Goal: Task Accomplishment & Management: Use online tool/utility

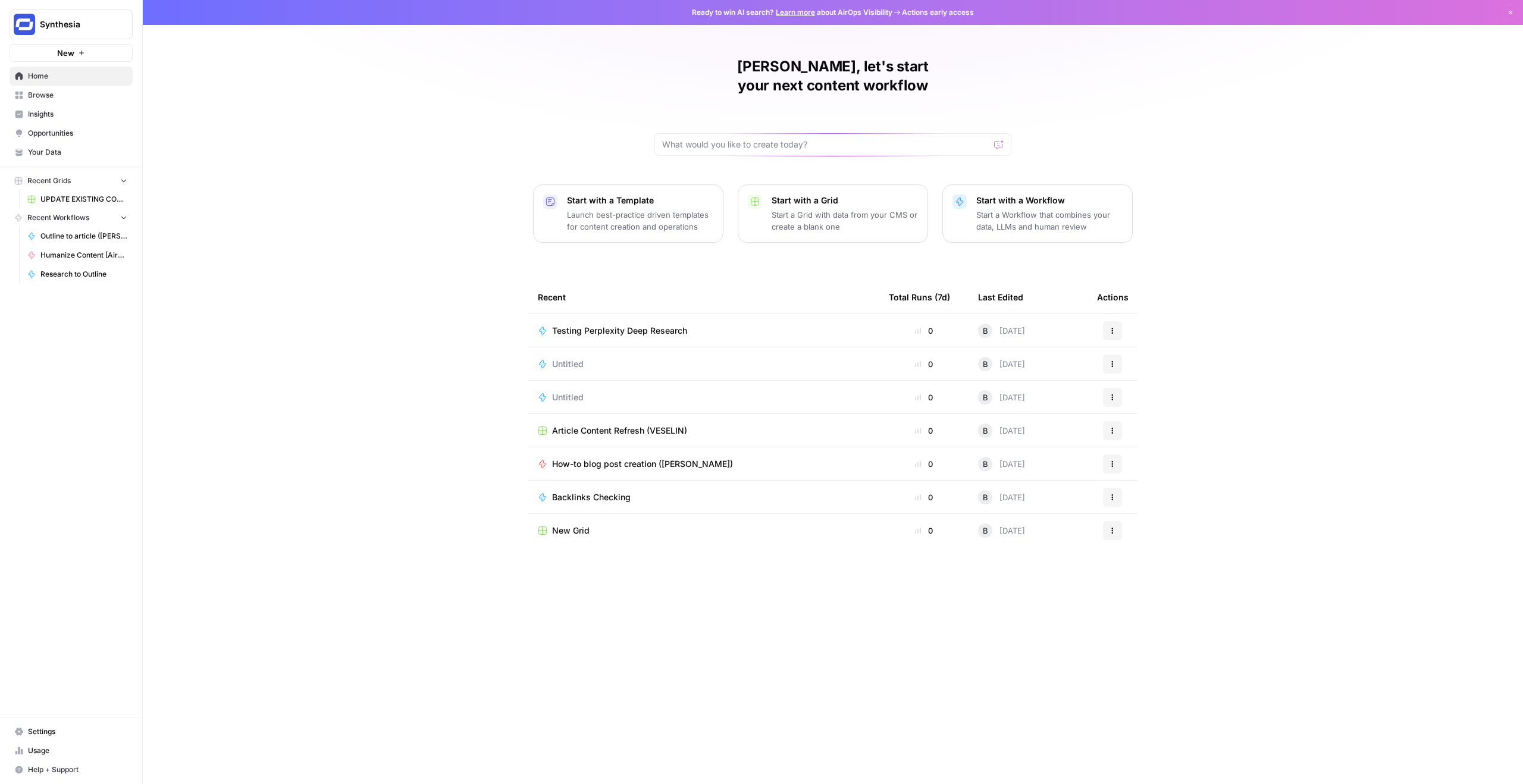
click at [311, 122] on div "[PERSON_NAME], let's start your next content workflow Start with a Template Lau…" at bounding box center [833, 392] width 1380 height 784
click at [59, 96] on span "Browse" at bounding box center [77, 95] width 99 height 11
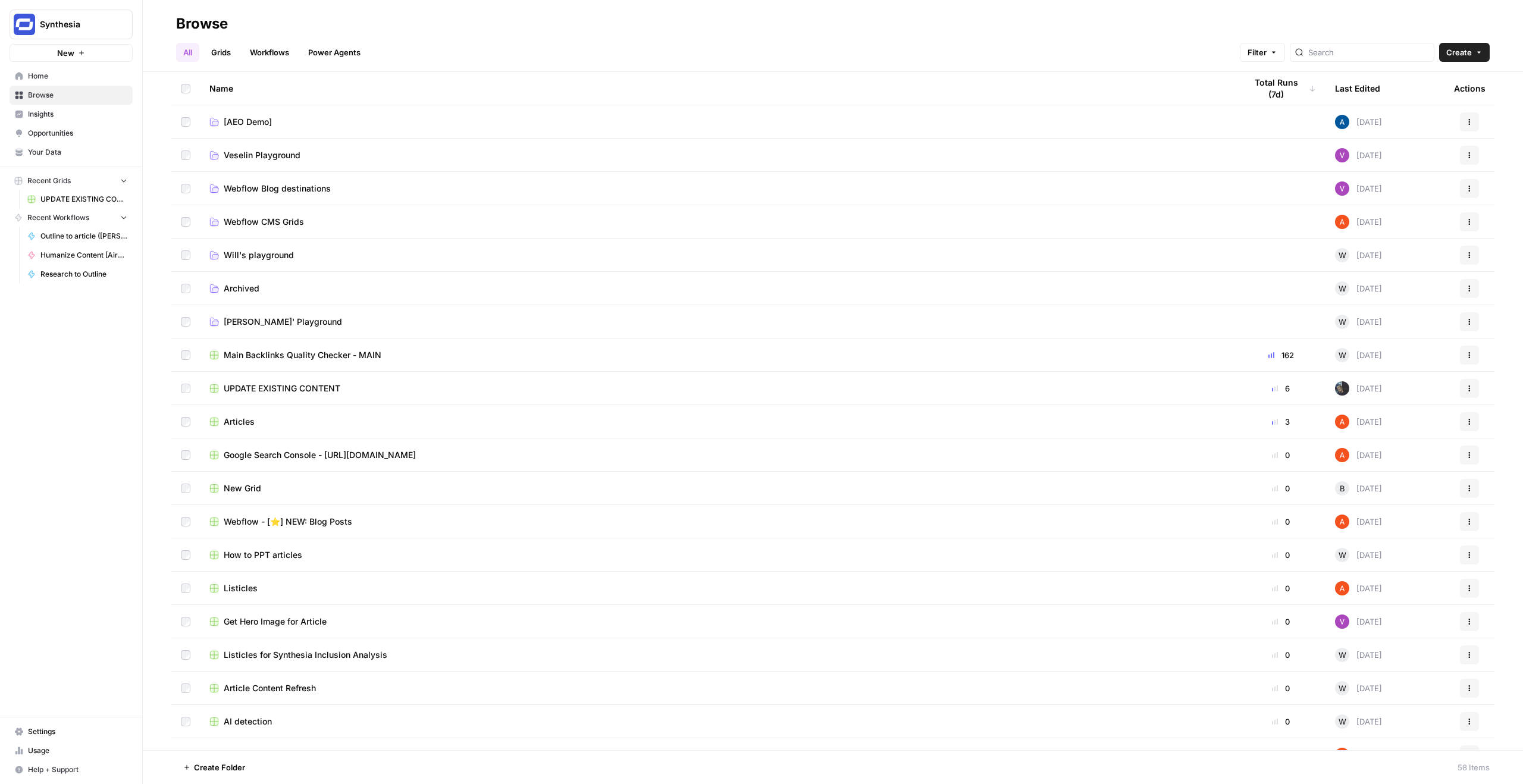
click at [269, 324] on span "[PERSON_NAME]' Playground" at bounding box center [282, 322] width 118 height 12
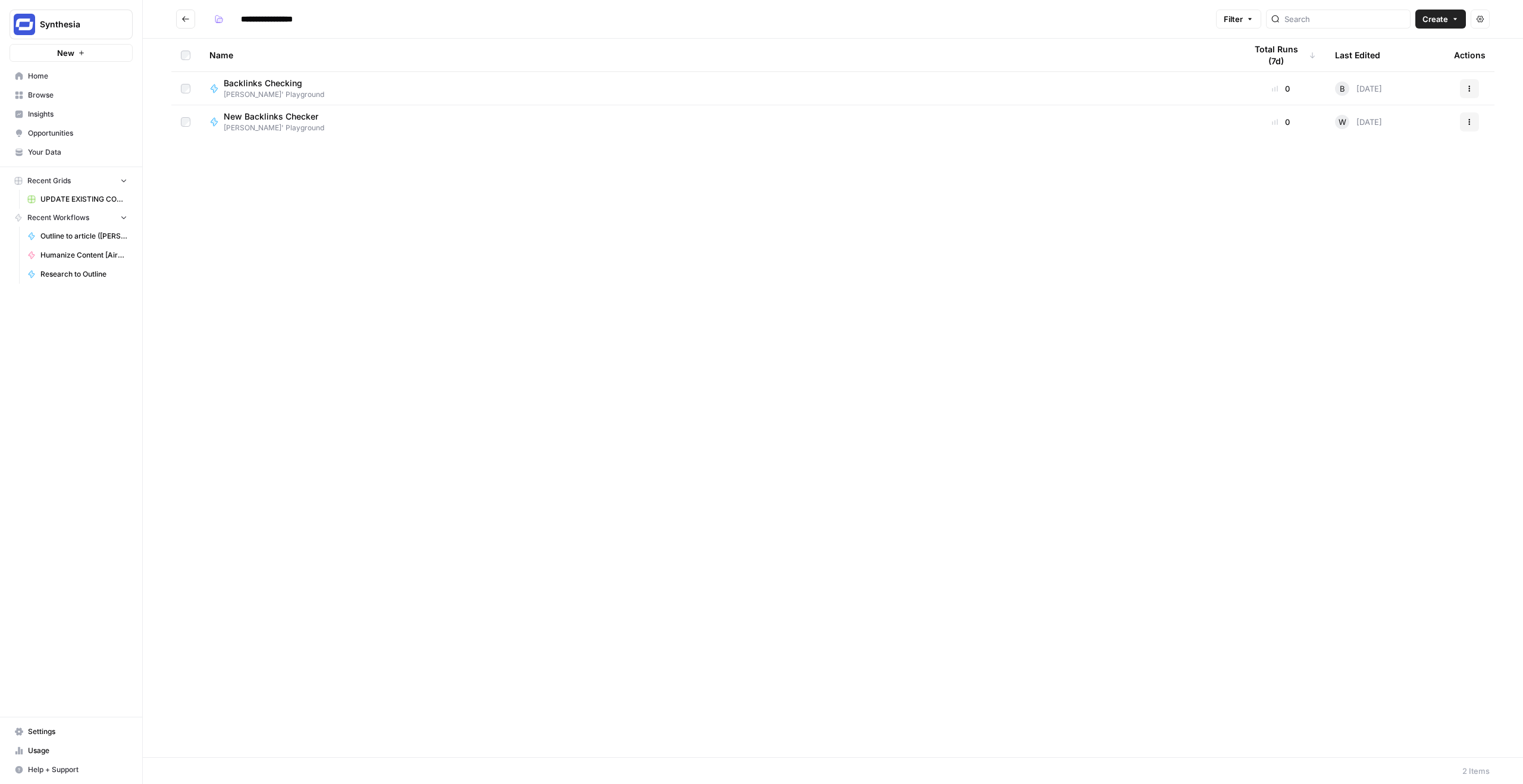
click at [307, 293] on div "Name Total Runs (7d) Last Edited Actions Backlinks Checking [PERSON_NAME]' Play…" at bounding box center [833, 398] width 1380 height 719
click at [336, 187] on div "Name Total Runs (7d) Last Edited Actions Backlinks Checking [PERSON_NAME]' Play…" at bounding box center [833, 398] width 1380 height 719
click at [258, 165] on div "Name Total Runs (7d) Last Edited Actions Backlinks Checking [PERSON_NAME]' Play…" at bounding box center [833, 398] width 1380 height 719
click at [189, 107] on td at bounding box center [186, 122] width 29 height 33
click at [184, 81] on td at bounding box center [186, 88] width 29 height 33
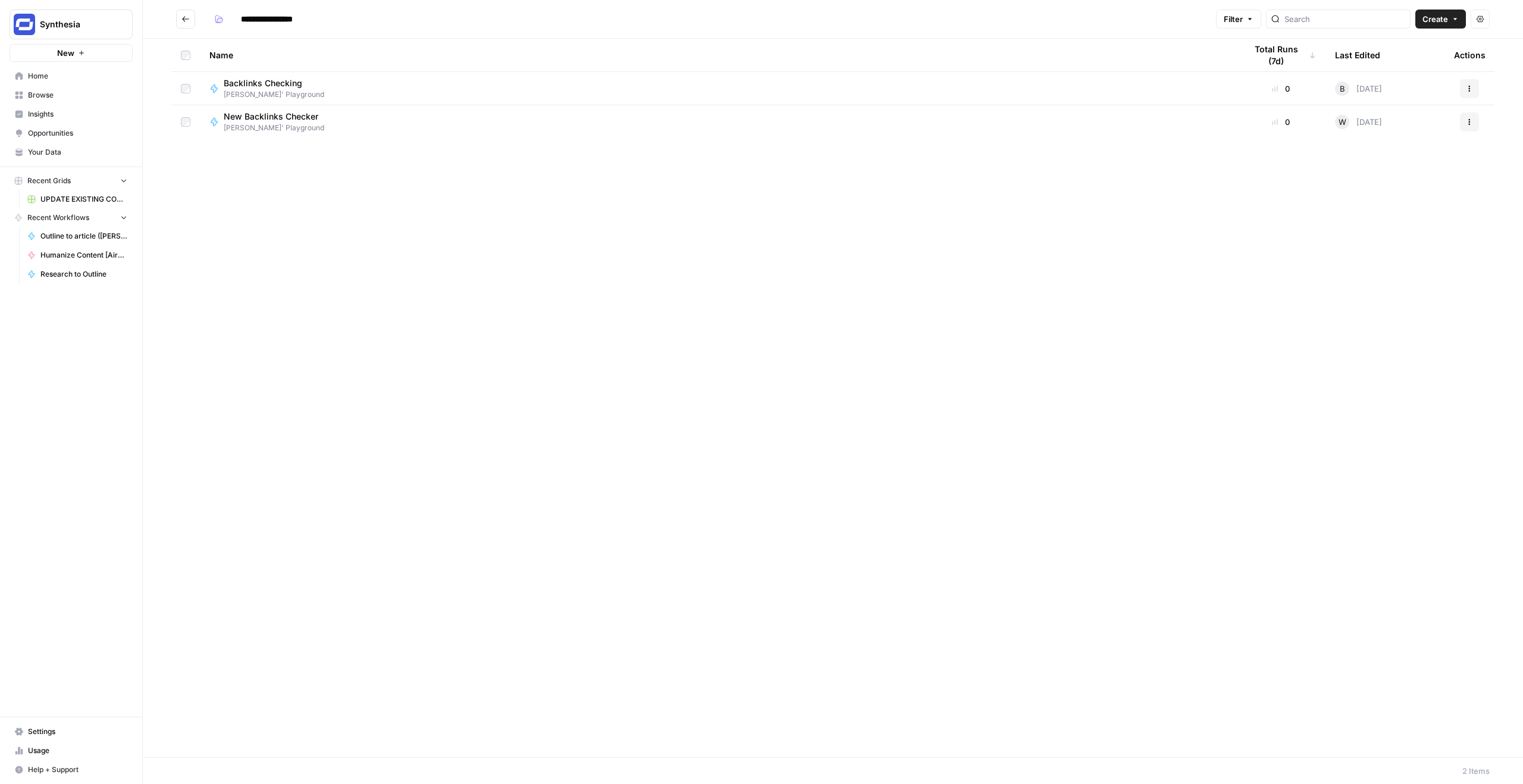
click at [219, 189] on div "Name Total Runs (7d) Last Edited Actions Backlinks Checking [PERSON_NAME]' Play…" at bounding box center [833, 398] width 1380 height 719
click at [1440, 24] on span "Create" at bounding box center [1435, 19] width 25 height 12
click at [1398, 65] on span "Workflow" at bounding box center [1418, 63] width 67 height 12
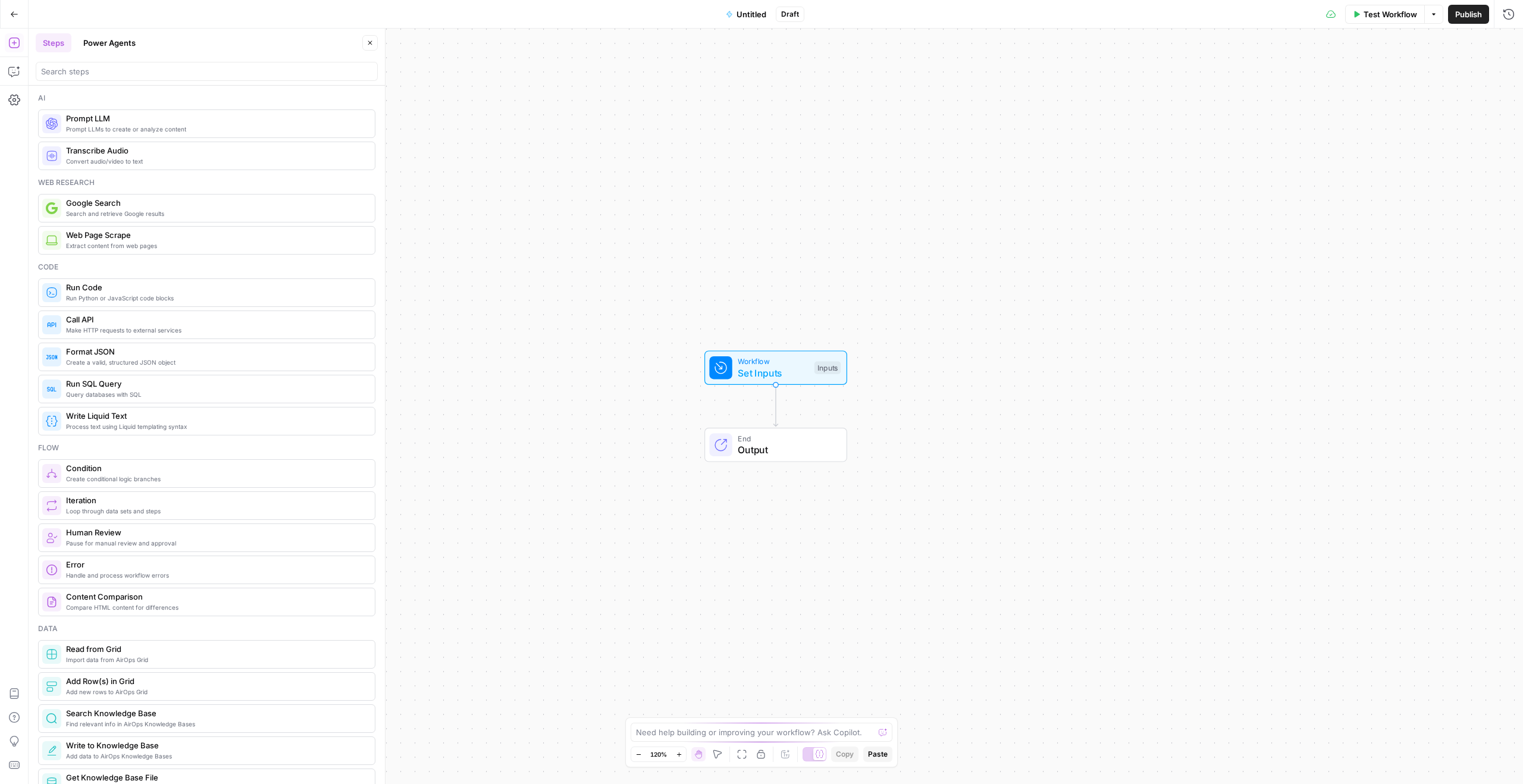
click at [748, 11] on span "Untitled" at bounding box center [751, 14] width 30 height 12
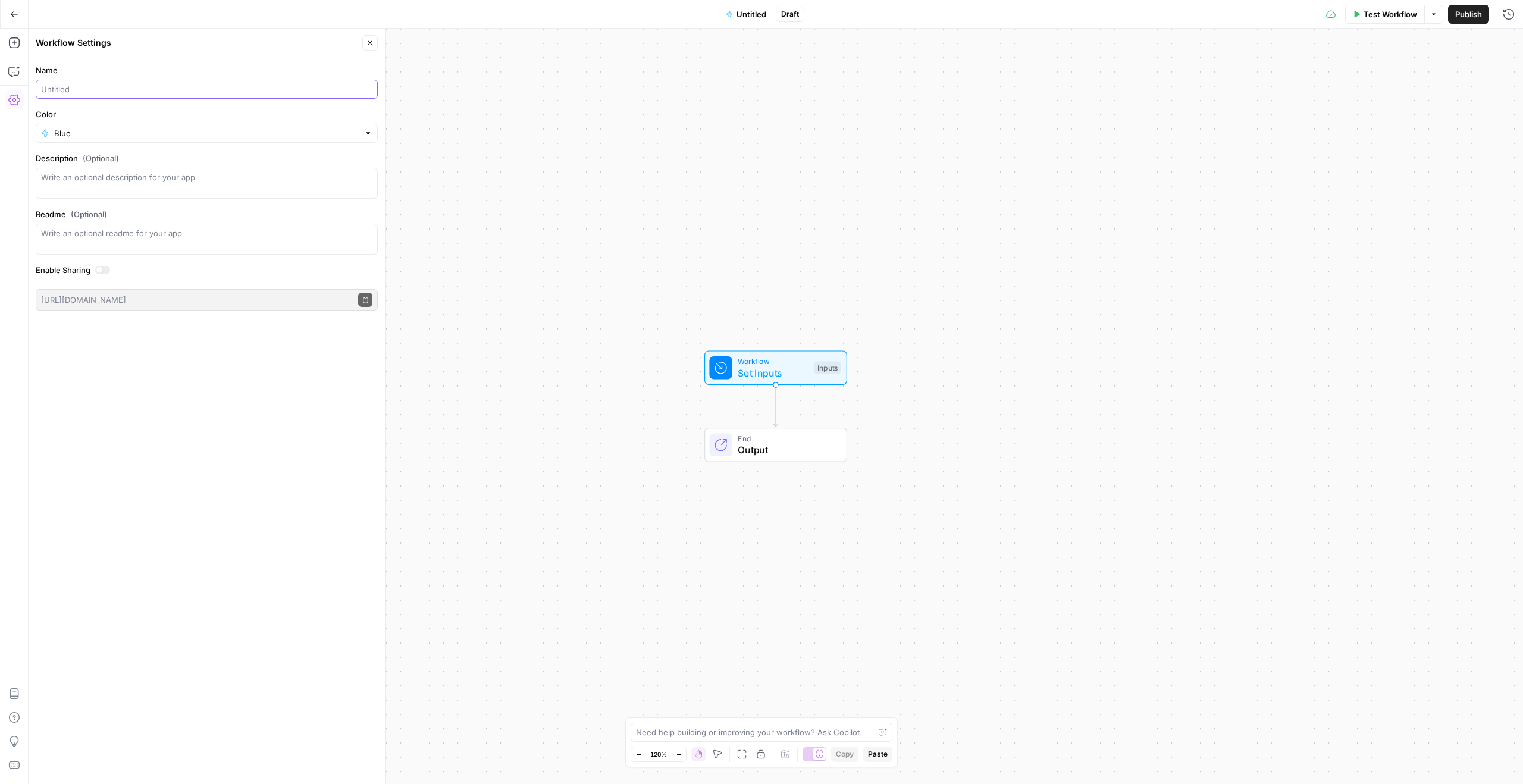
click at [120, 85] on input "Name" at bounding box center [207, 89] width 331 height 12
type input "T"
type input "[[PERSON_NAME]] - Tools Page Refreshes - [MAIN WORKFLOW]"
click at [184, 111] on label "Color" at bounding box center [206, 114] width 342 height 12
click at [184, 127] on input "Blue" at bounding box center [206, 133] width 305 height 12
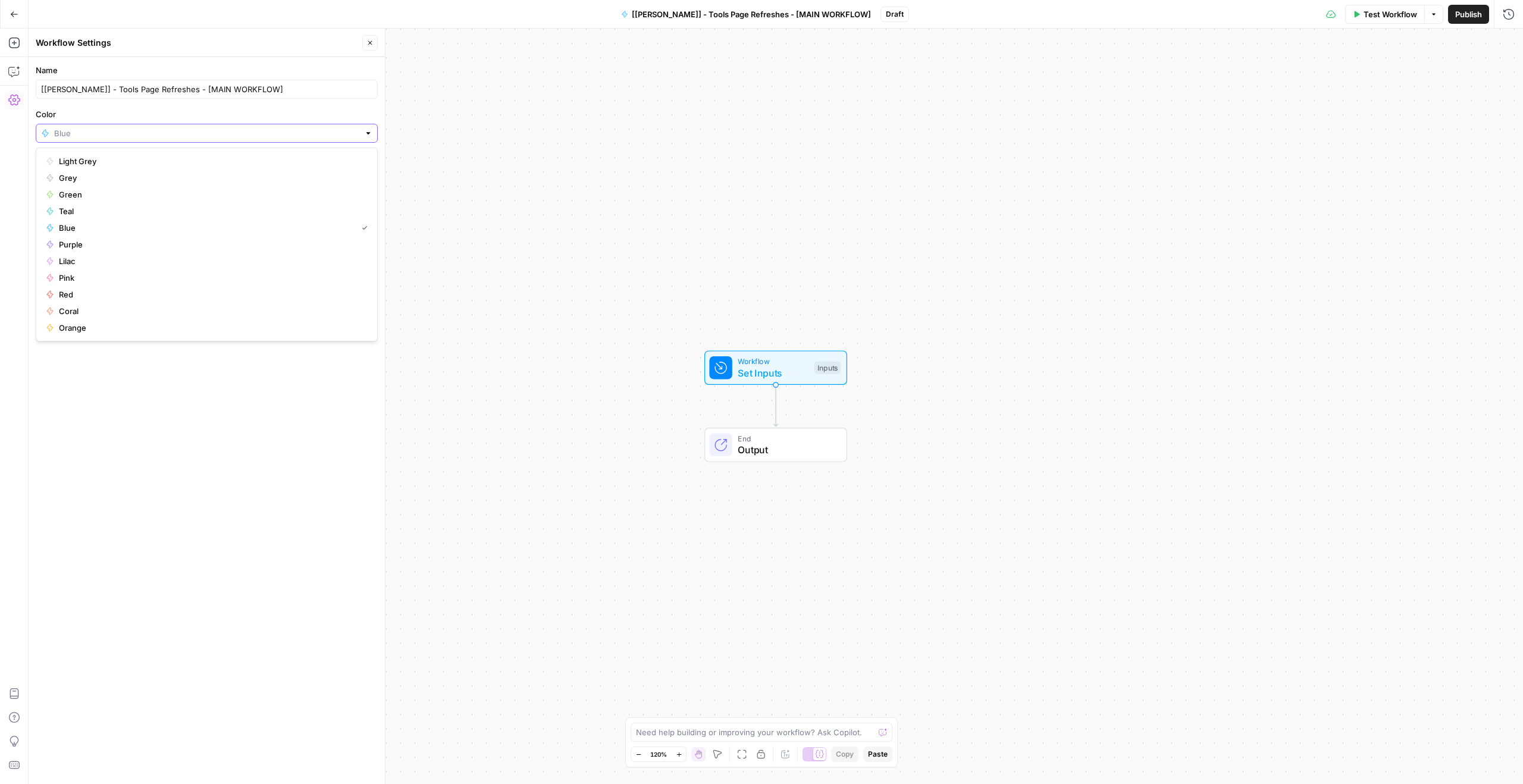
click at [184, 128] on input "Color" at bounding box center [206, 133] width 305 height 12
click at [75, 328] on span "Orange" at bounding box center [210, 328] width 304 height 12
type input "Orange"
click at [168, 112] on label "Color" at bounding box center [206, 114] width 342 height 12
click at [168, 127] on input "Orange" at bounding box center [206, 133] width 305 height 12
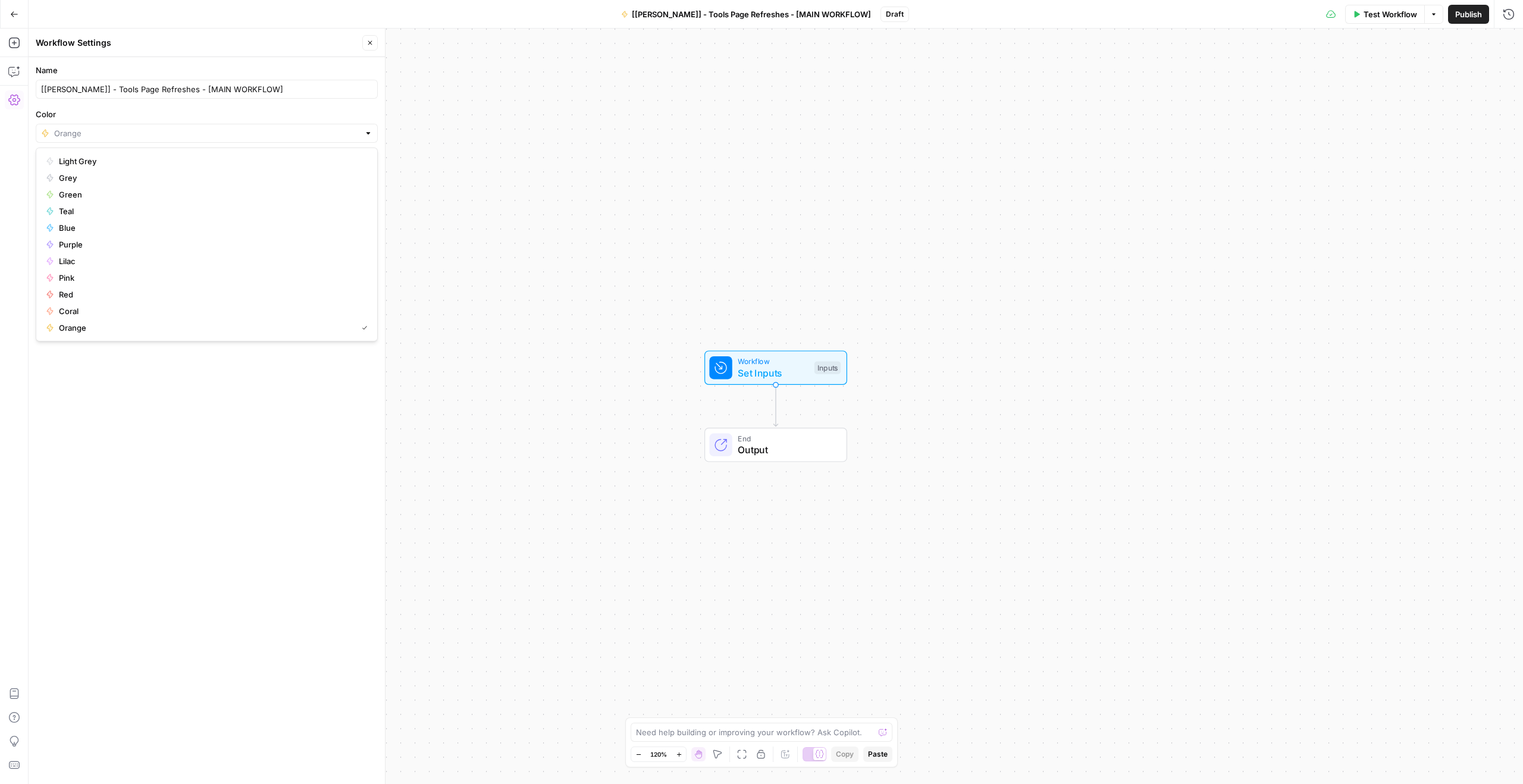
type input "Orange"
click at [163, 115] on label "Color" at bounding box center [206, 114] width 342 height 12
click at [163, 127] on input "Orange" at bounding box center [206, 133] width 305 height 12
click at [89, 172] on span "Grey" at bounding box center [210, 178] width 304 height 12
type input "Grey"
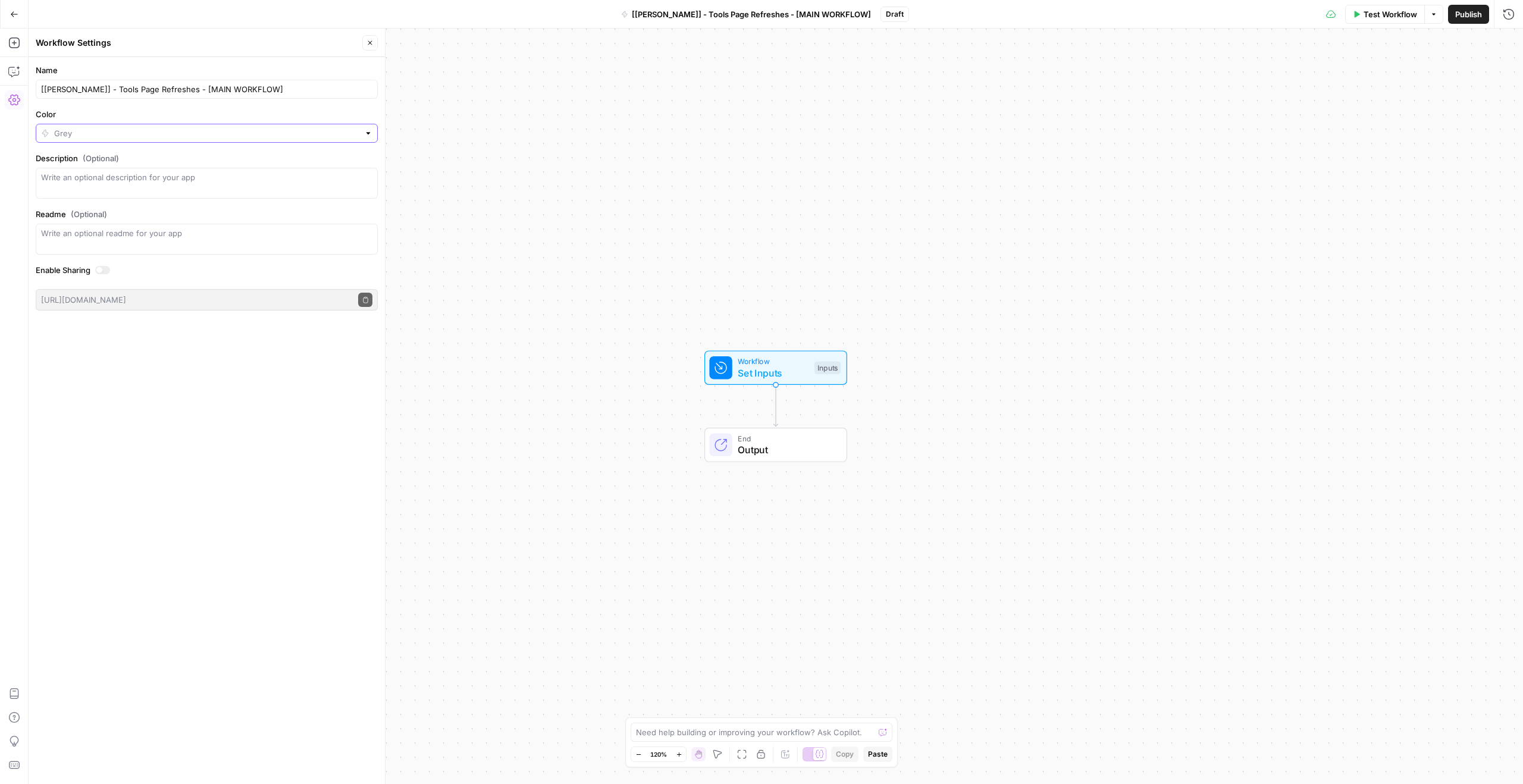
click at [93, 134] on input "Color" at bounding box center [206, 133] width 305 height 12
click at [89, 329] on span "Orange" at bounding box center [210, 328] width 304 height 12
type input "Orange"
click at [114, 135] on input "Color" at bounding box center [206, 133] width 305 height 12
click at [84, 308] on span "Coral" at bounding box center [210, 311] width 304 height 12
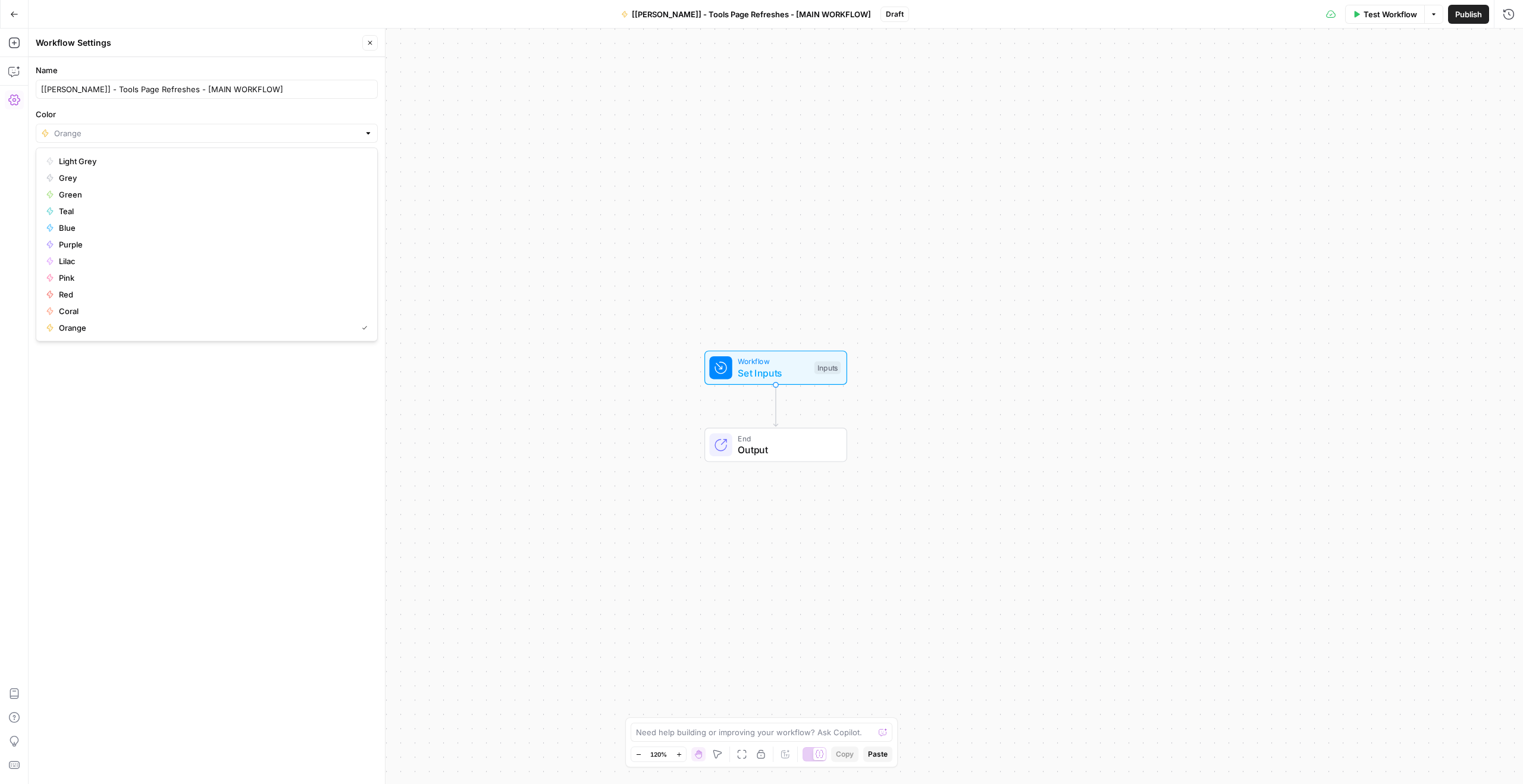
type input "Coral"
click at [112, 106] on form "Name [[PERSON_NAME]] - Tools Page Refreshes - [MAIN WORKFLOW] Color Coral Descr…" at bounding box center [207, 187] width 356 height 260
